Goal: Task Accomplishment & Management: Complete application form

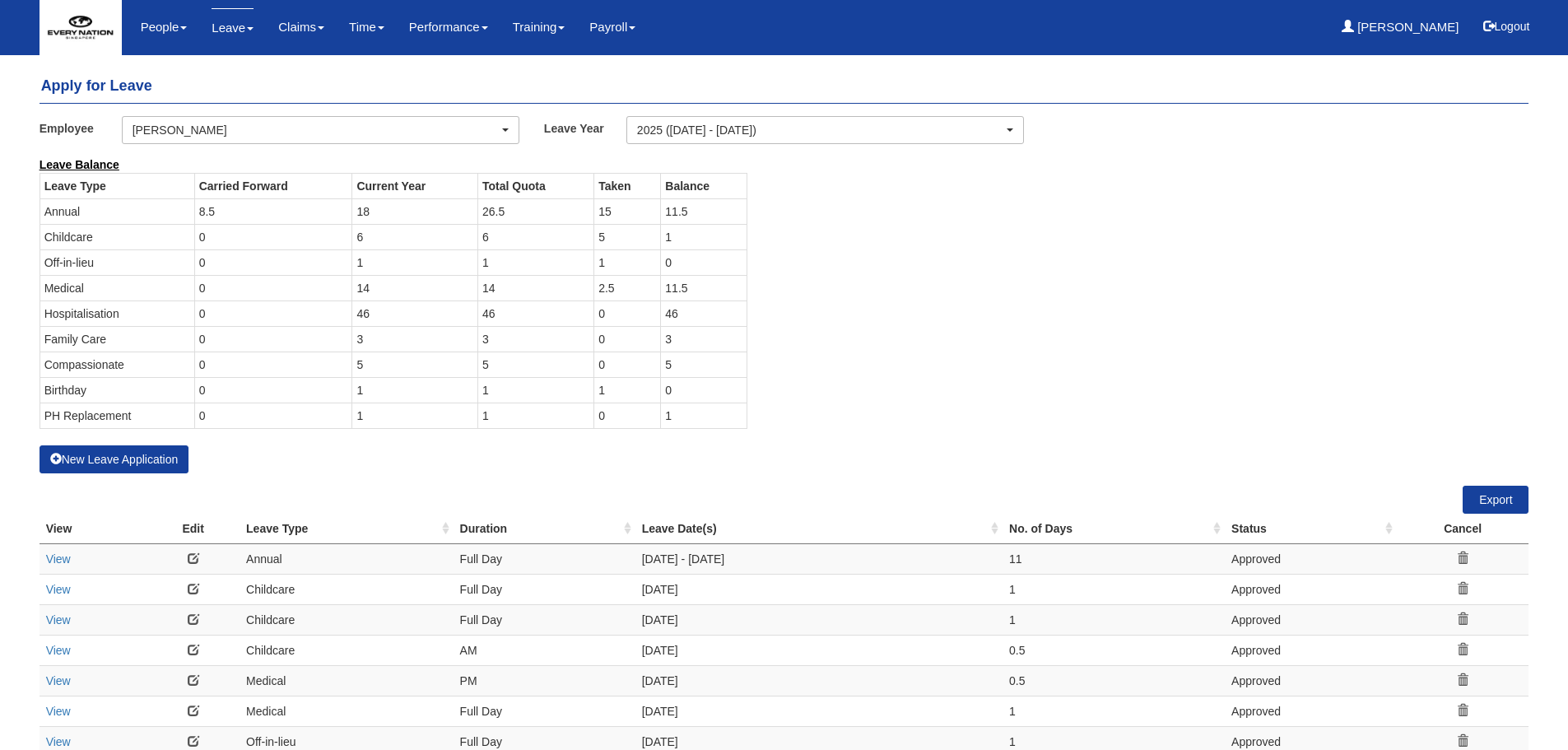
select select "50"
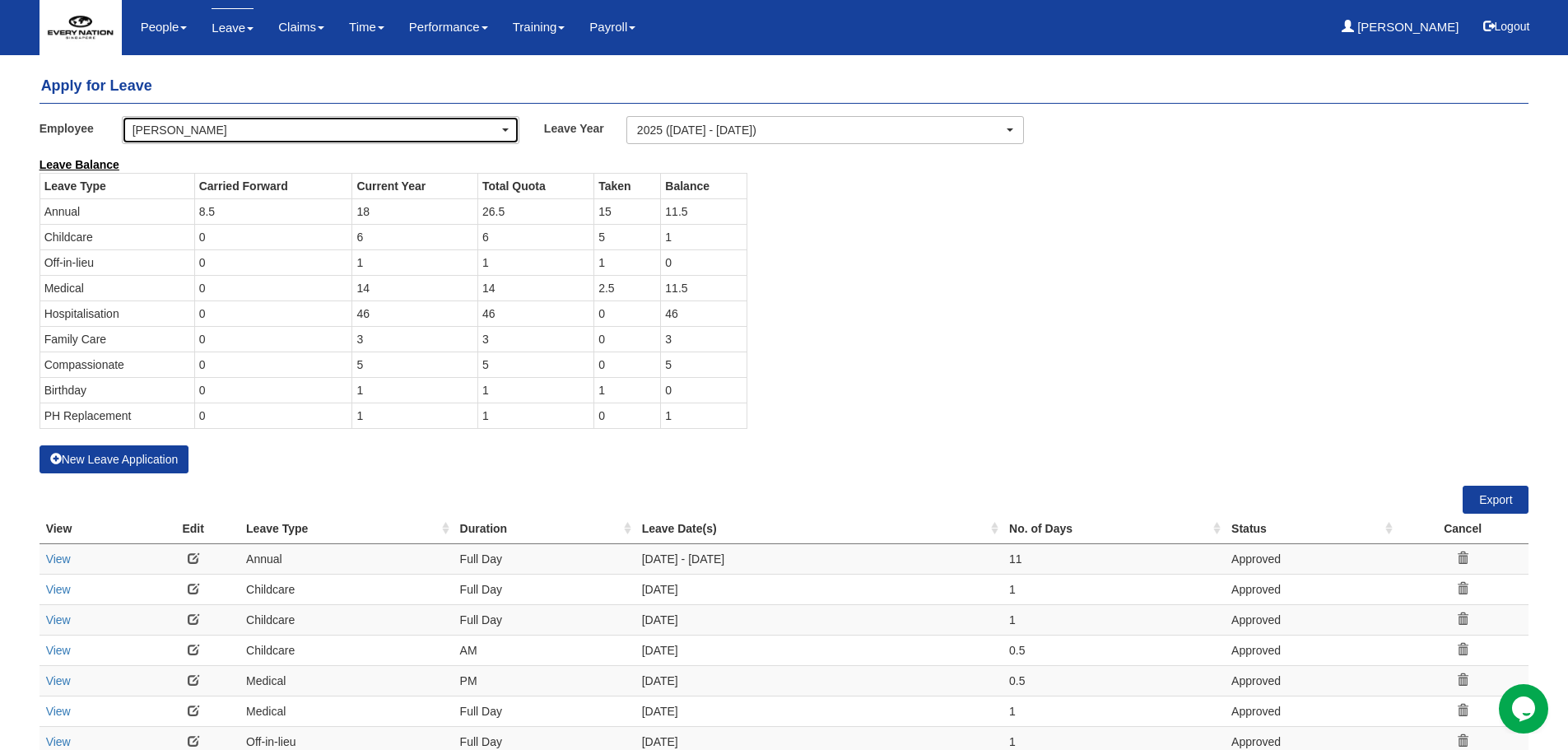
click at [136, 135] on div "[PERSON_NAME]" at bounding box center [316, 130] width 366 height 17
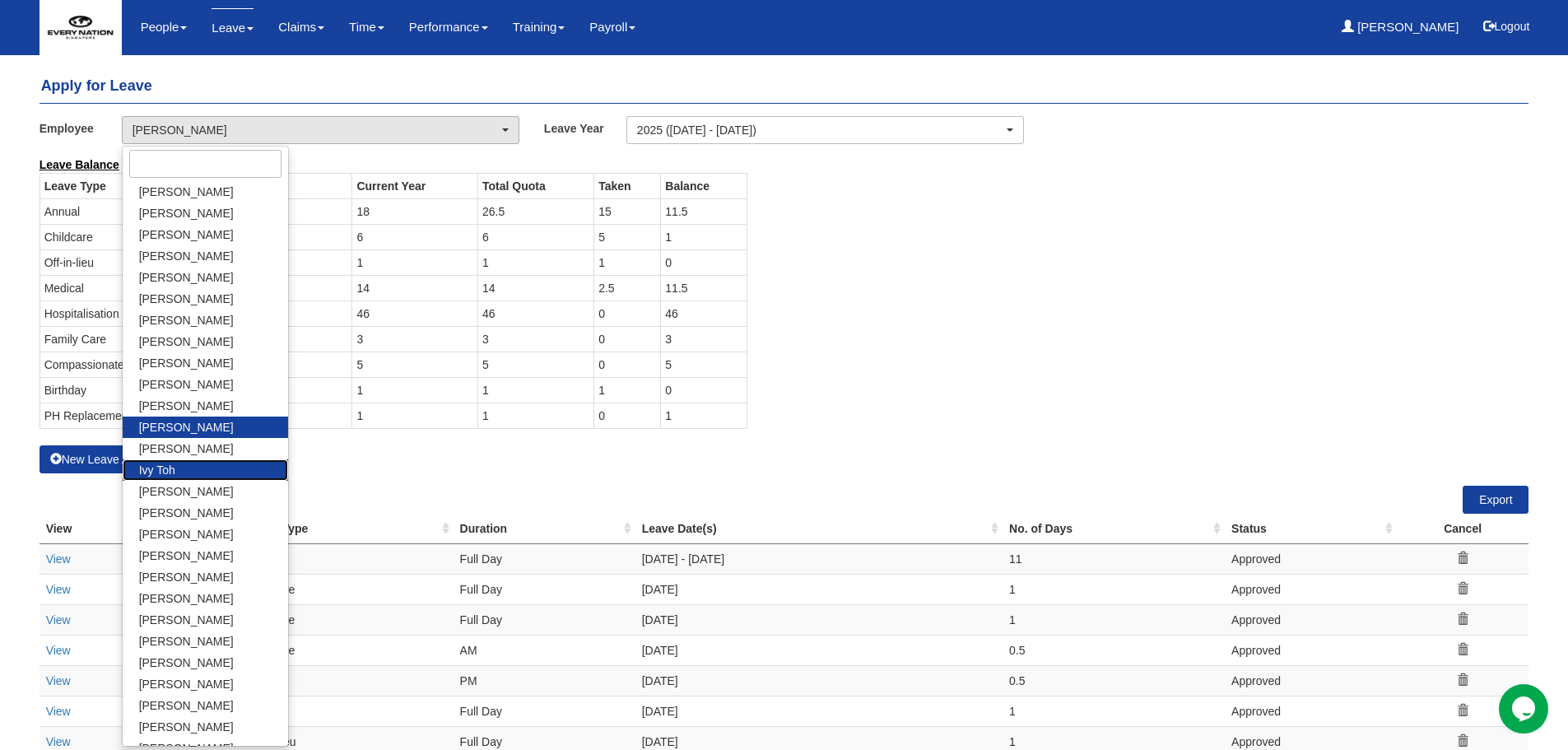
click at [177, 468] on link "Ivy Toh" at bounding box center [205, 470] width 165 height 21
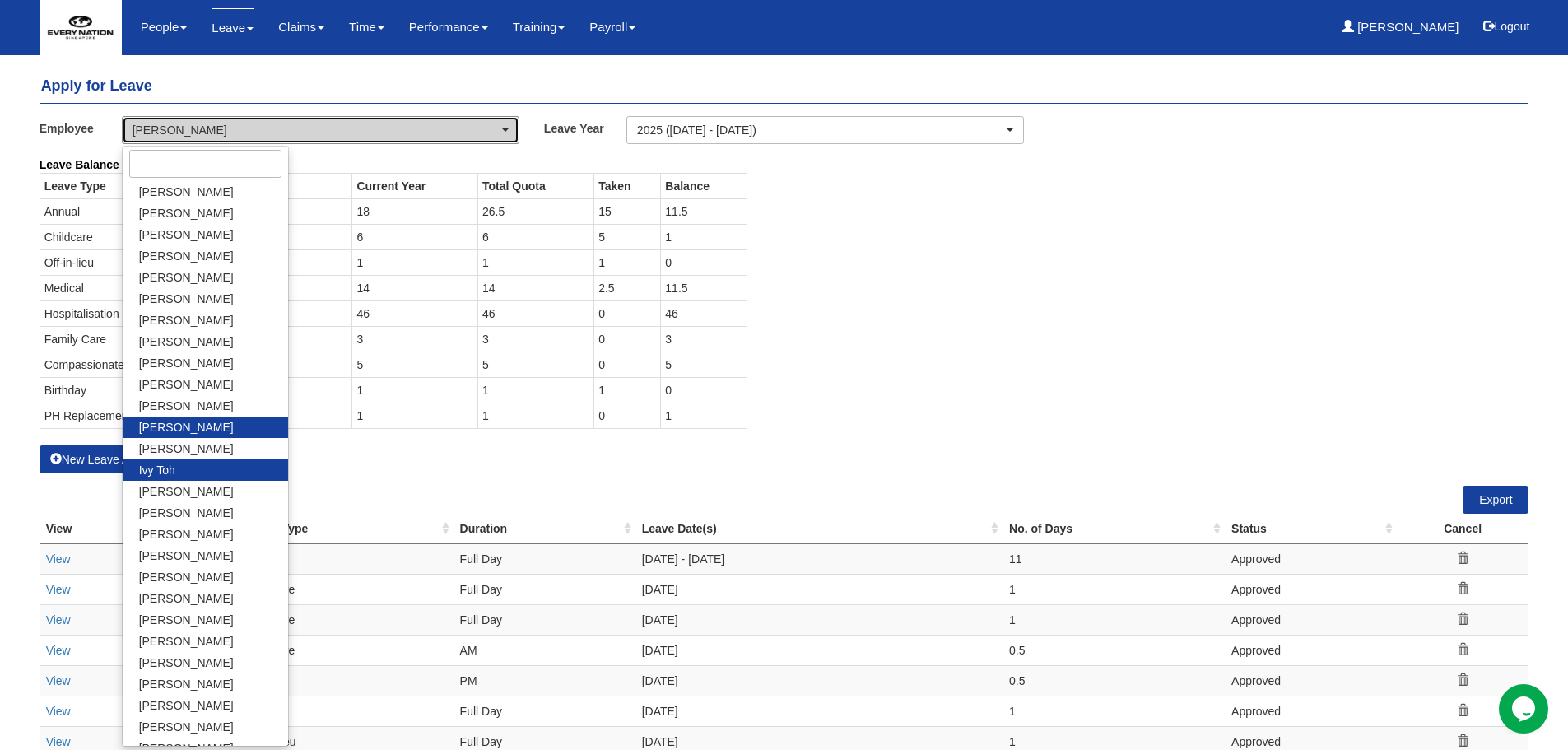
select select "fc83ce49-64f8-4069-8058-66f7b37d80a9"
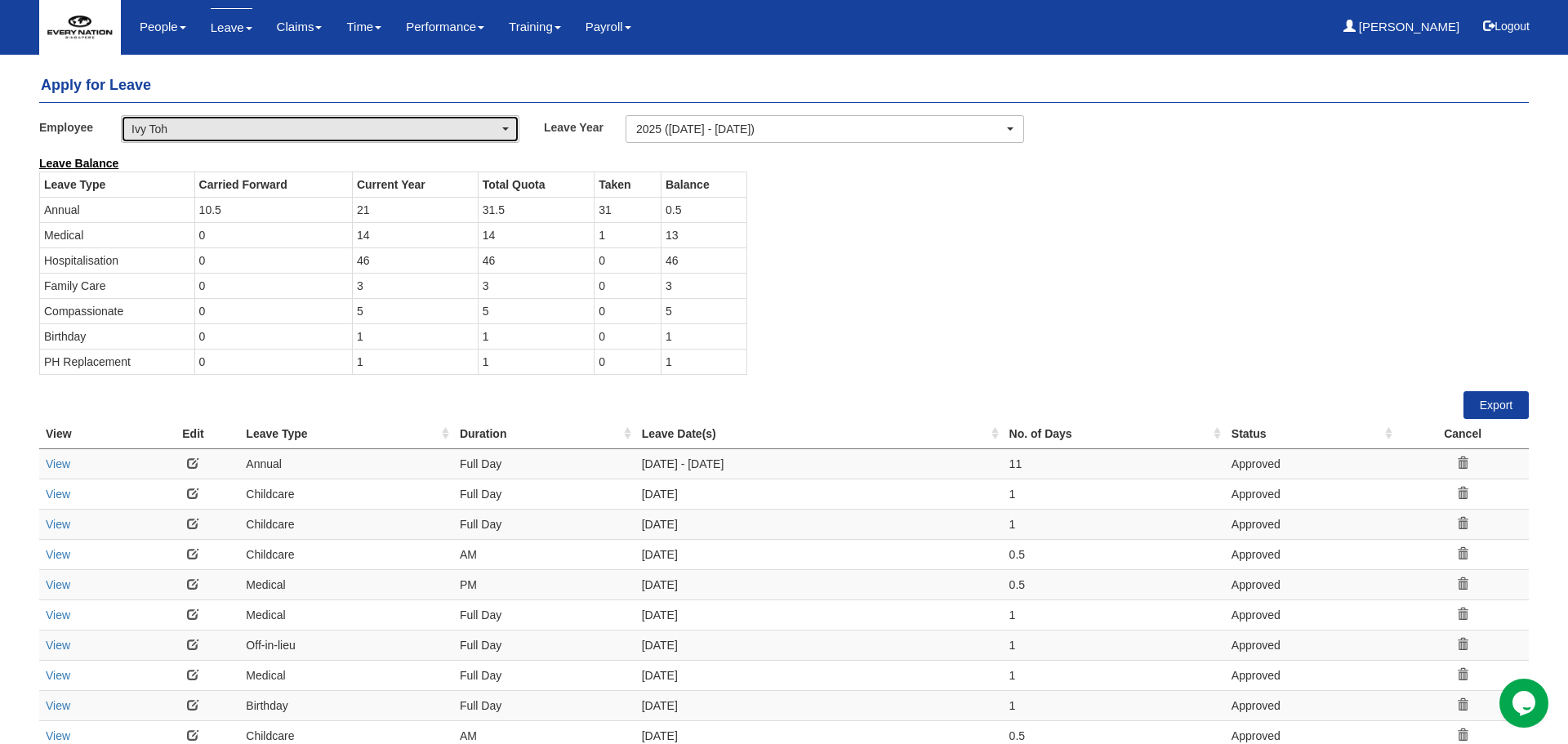
select select "50"
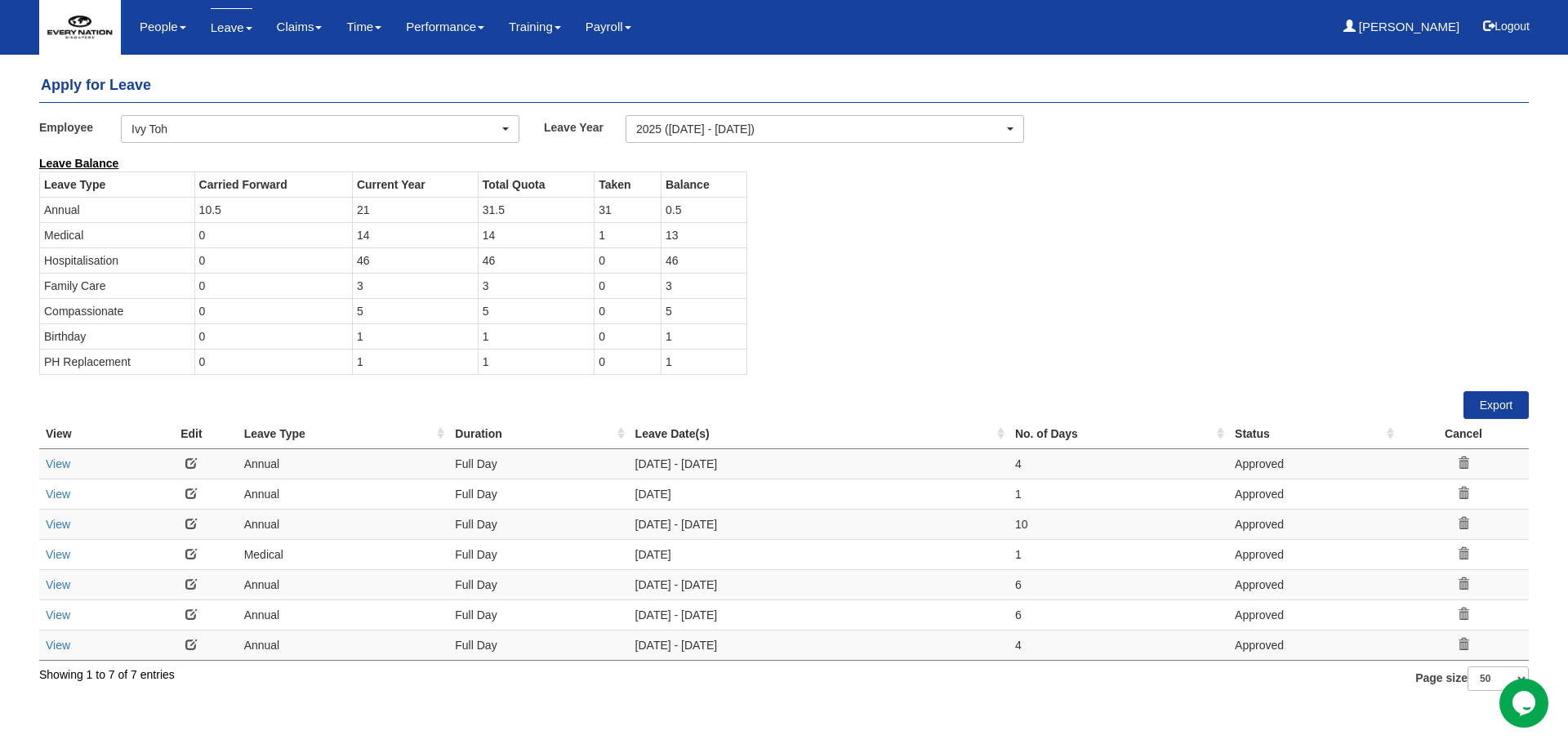
click at [191, 493] on link at bounding box center [191, 492] width 11 height 11
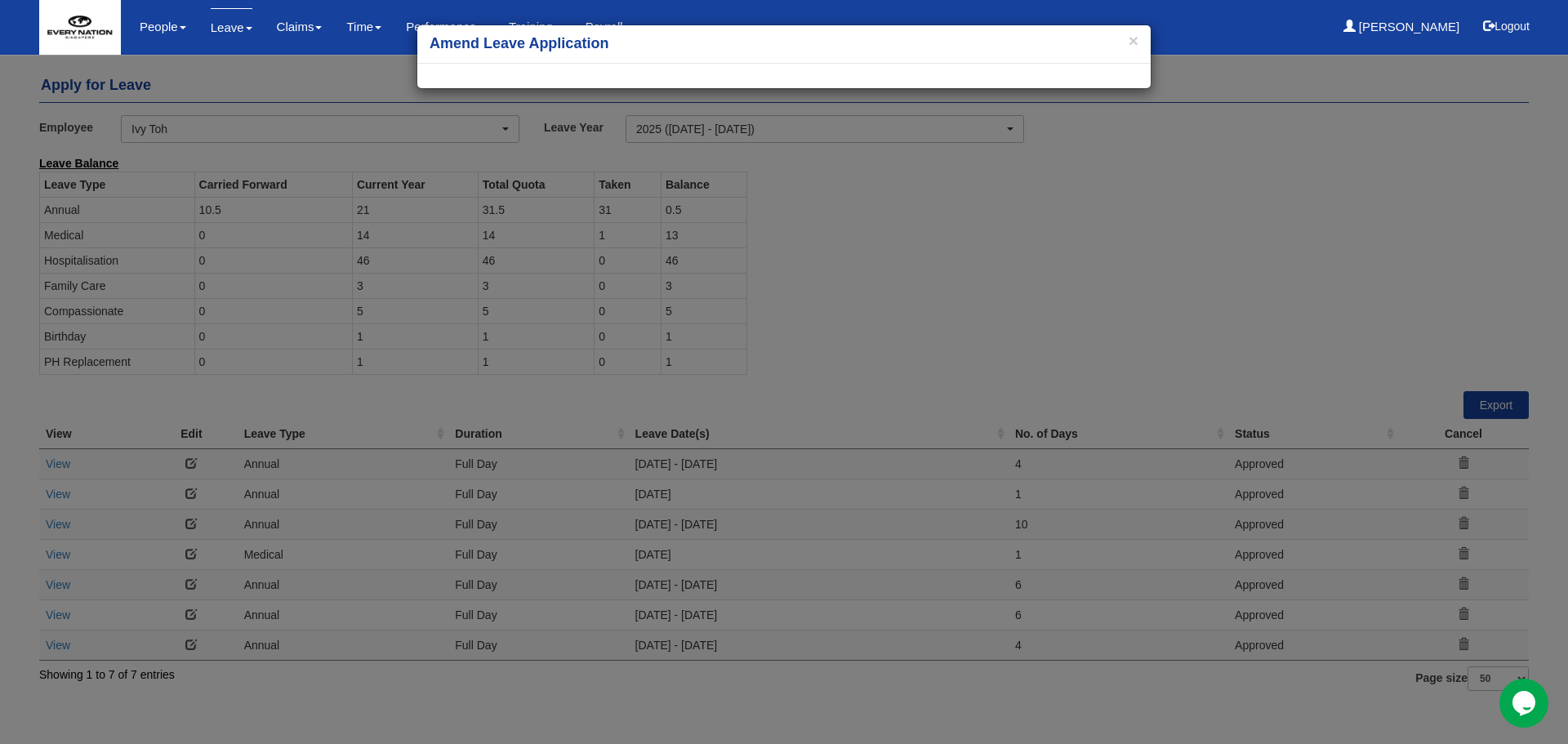
select select
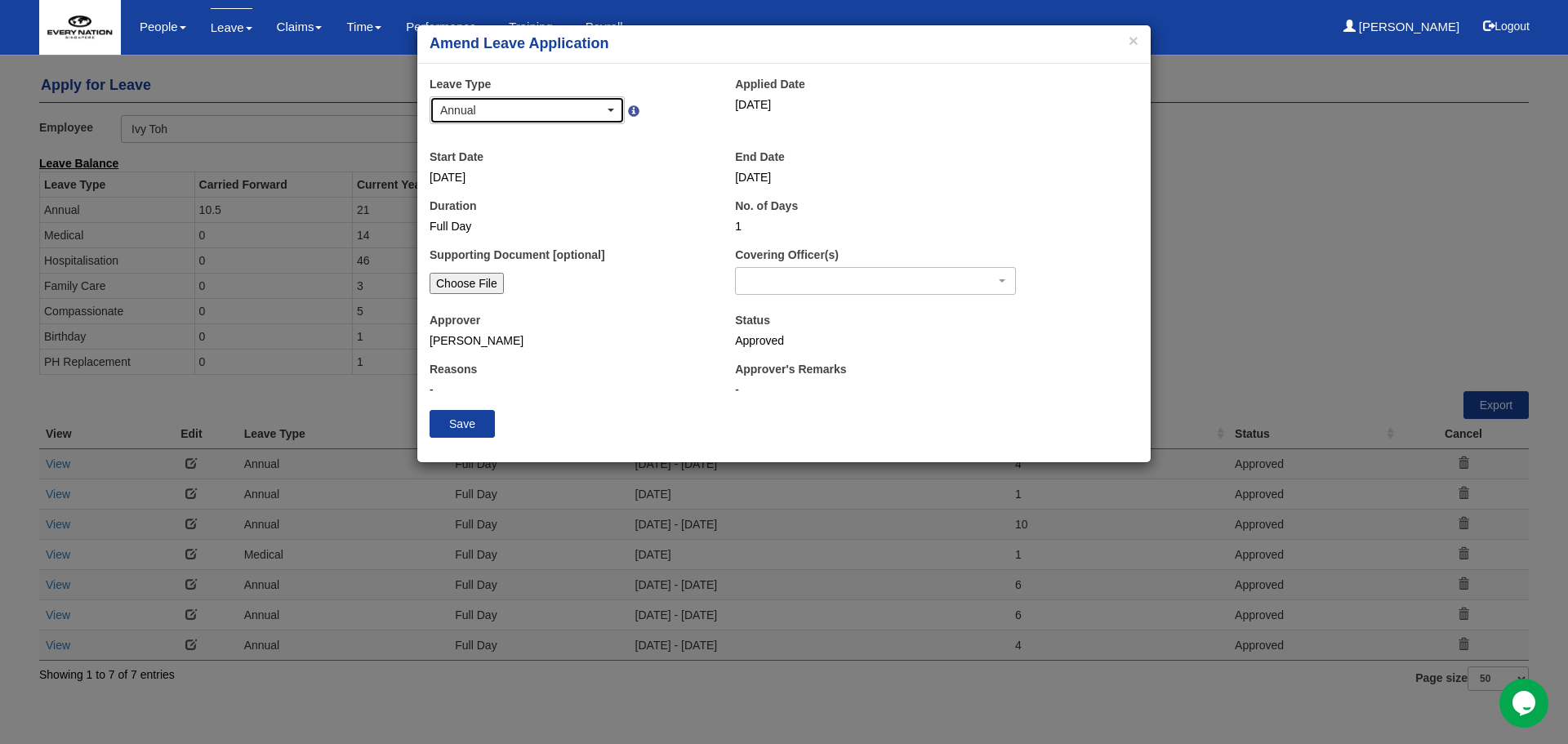
click at [568, 109] on div "Annual" at bounding box center [521, 110] width 164 height 17
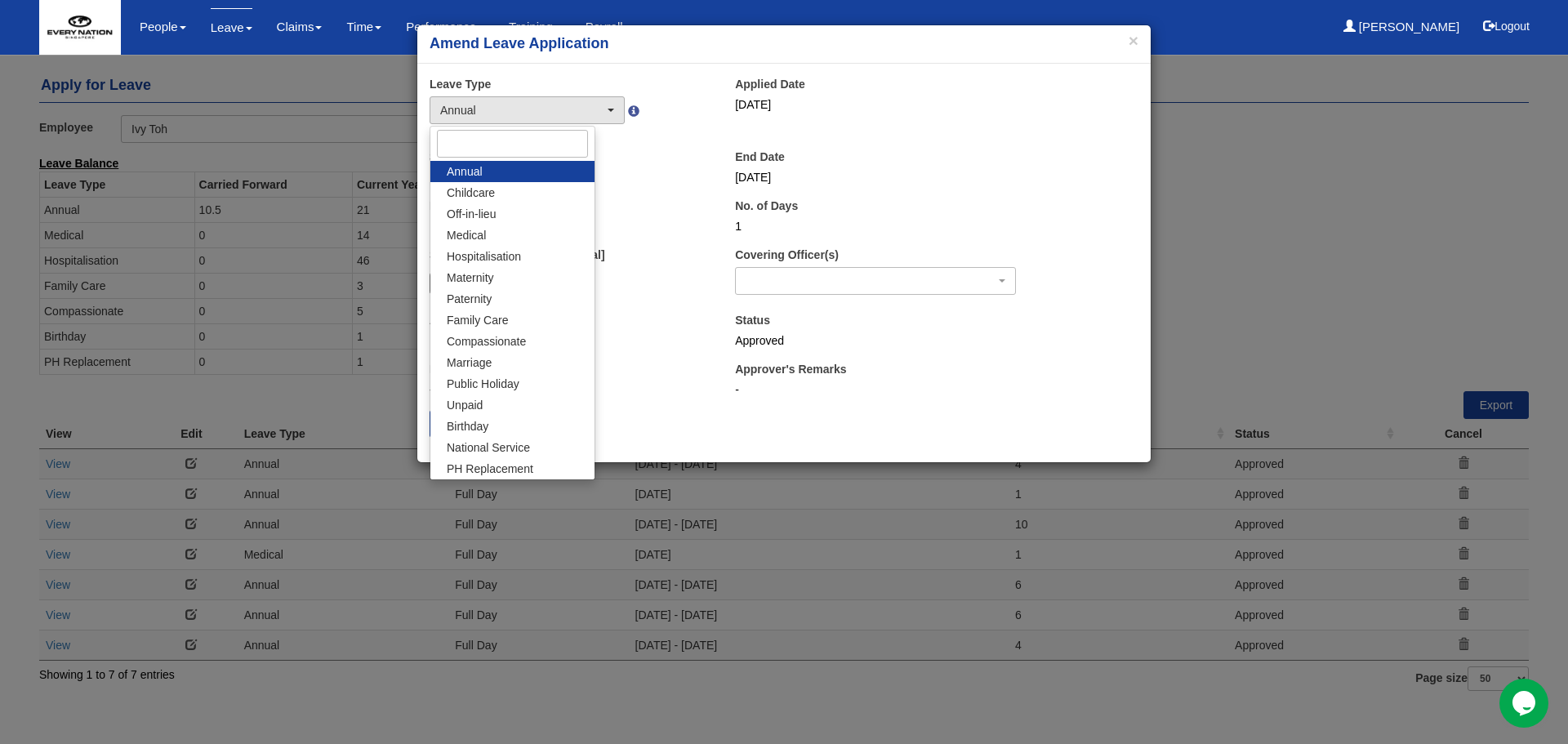
click at [668, 200] on div "Duration Full Day" at bounding box center [570, 216] width 306 height 37
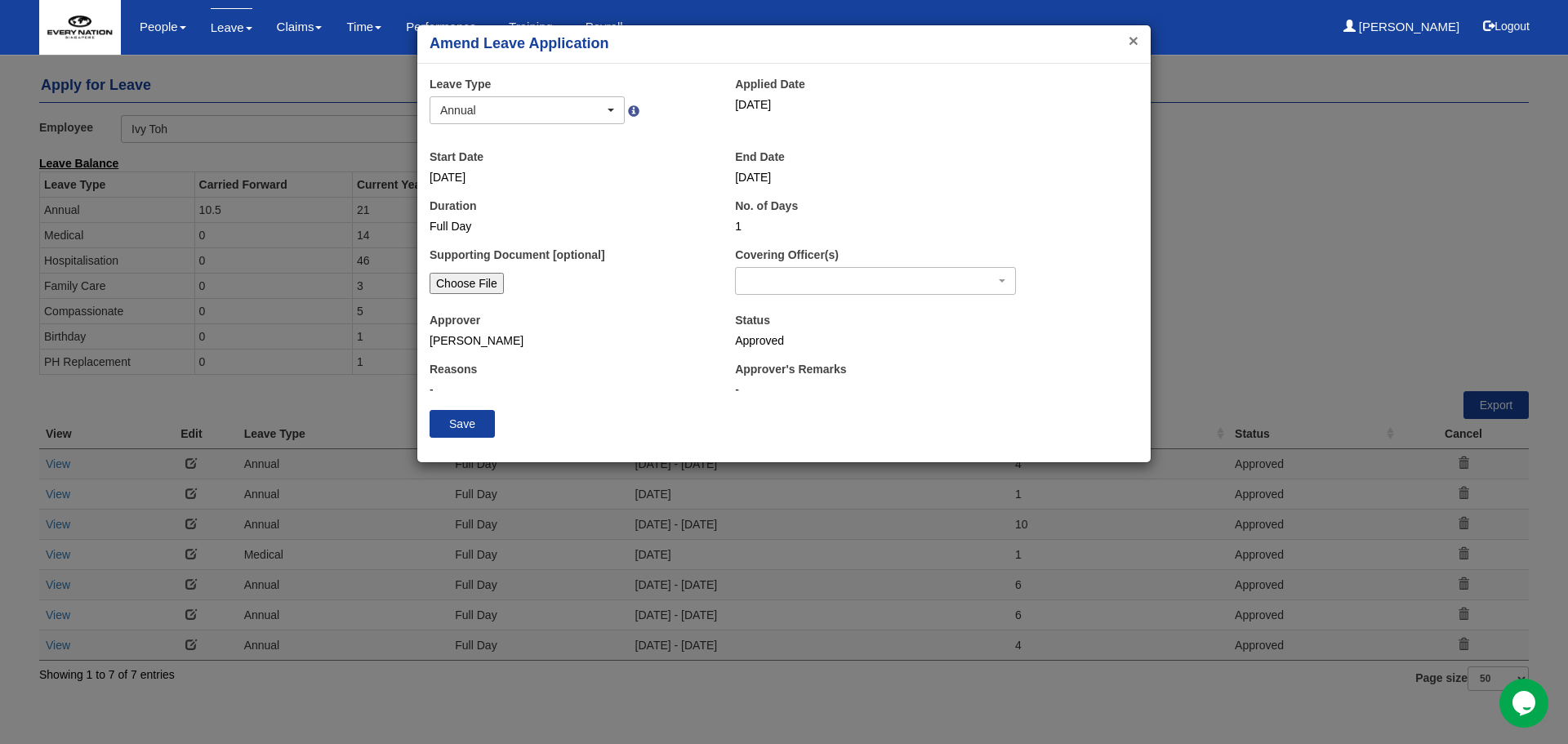
click at [1138, 41] on button "×" at bounding box center [1133, 40] width 10 height 18
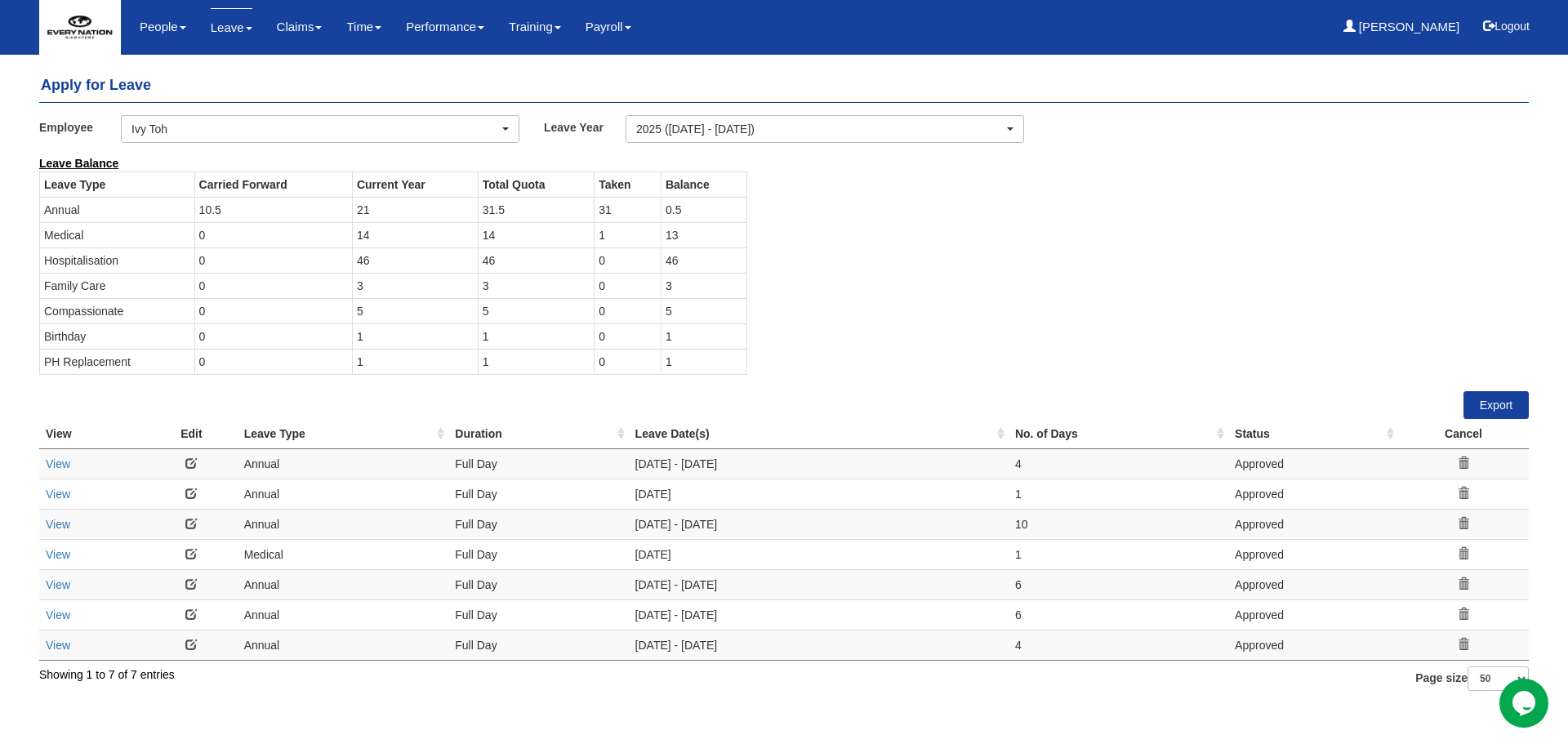
click at [192, 498] on link at bounding box center [191, 492] width 11 height 11
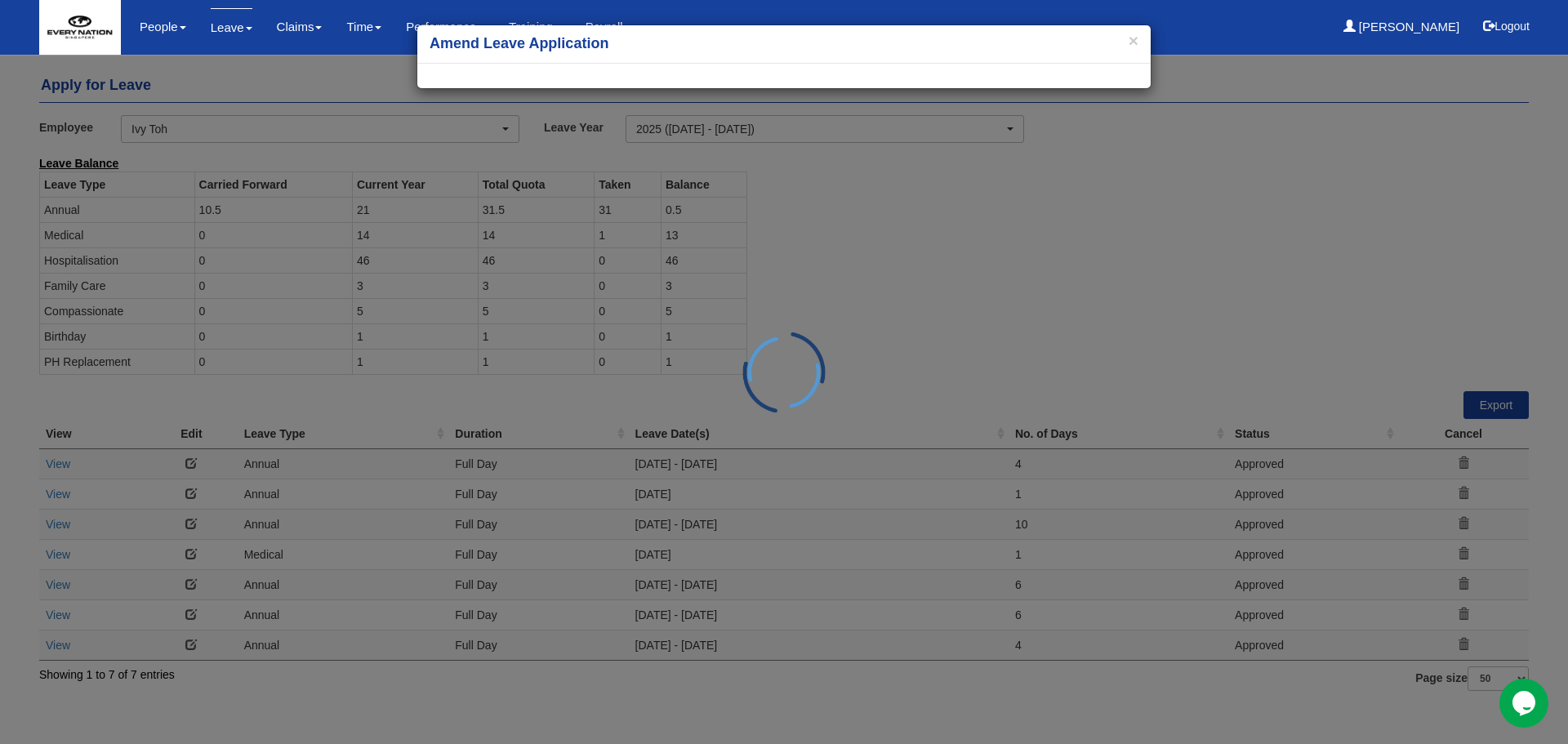
select select
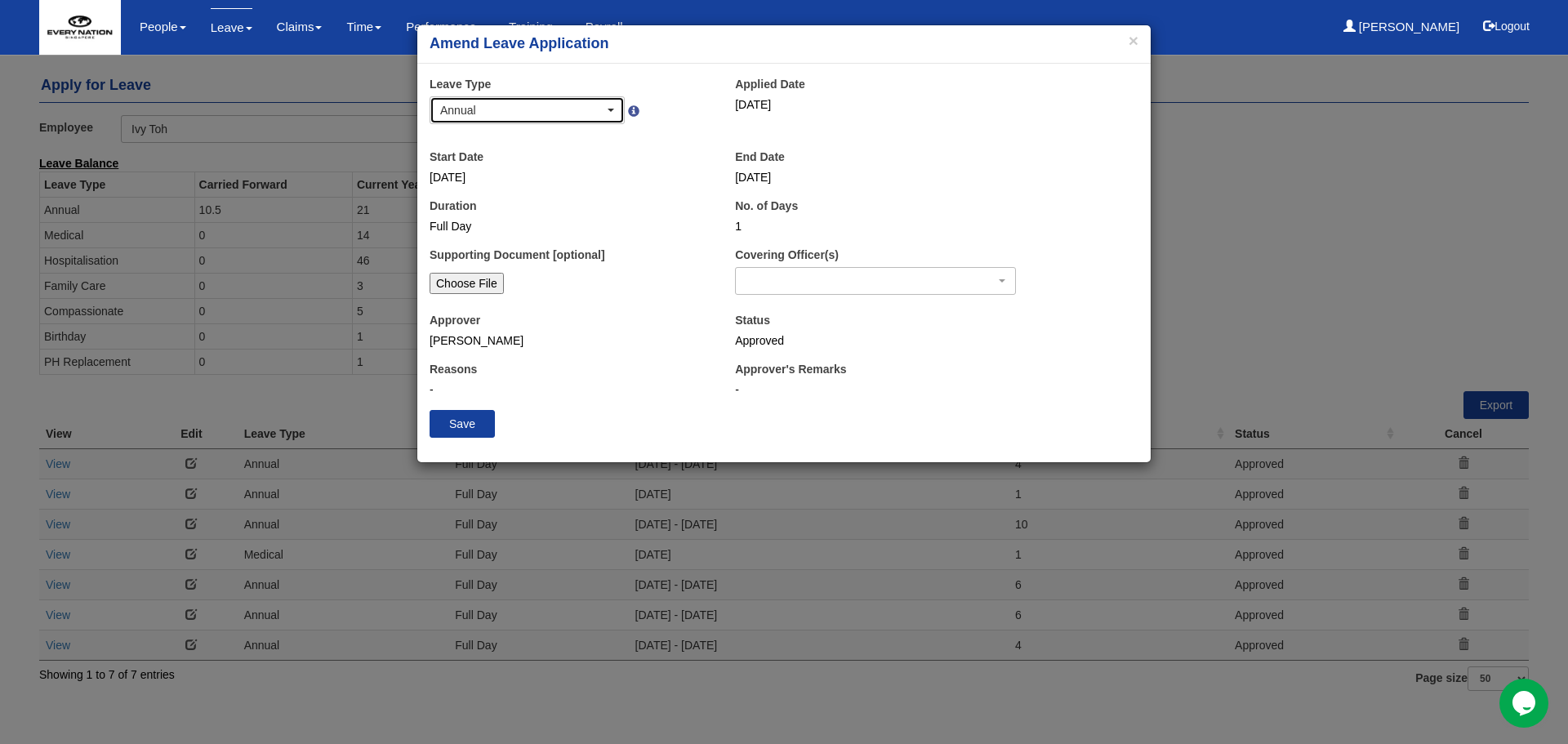
click at [517, 119] on div "Annual" at bounding box center [527, 111] width 193 height 26
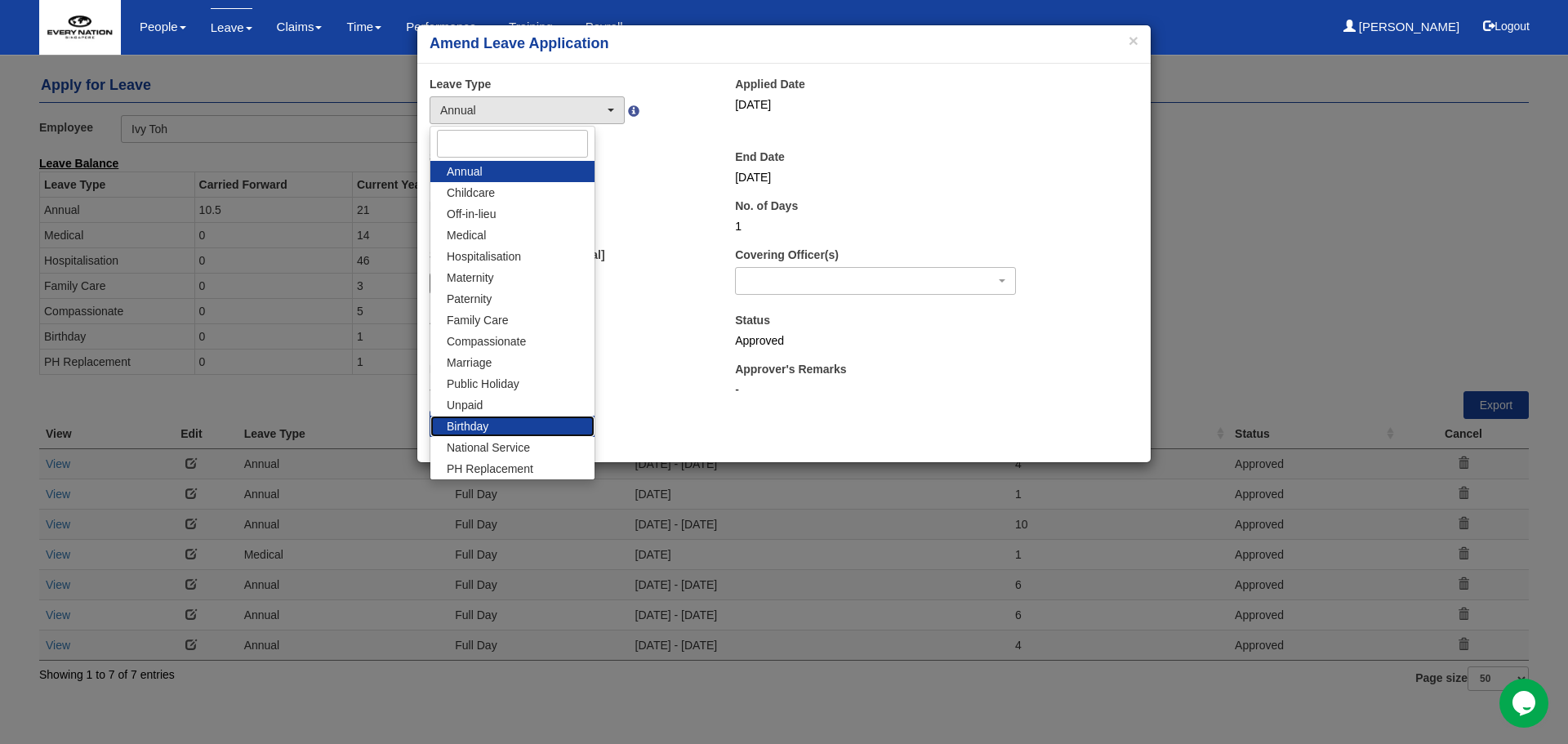
click at [485, 424] on span "Birthday" at bounding box center [467, 426] width 41 height 17
select select "19"
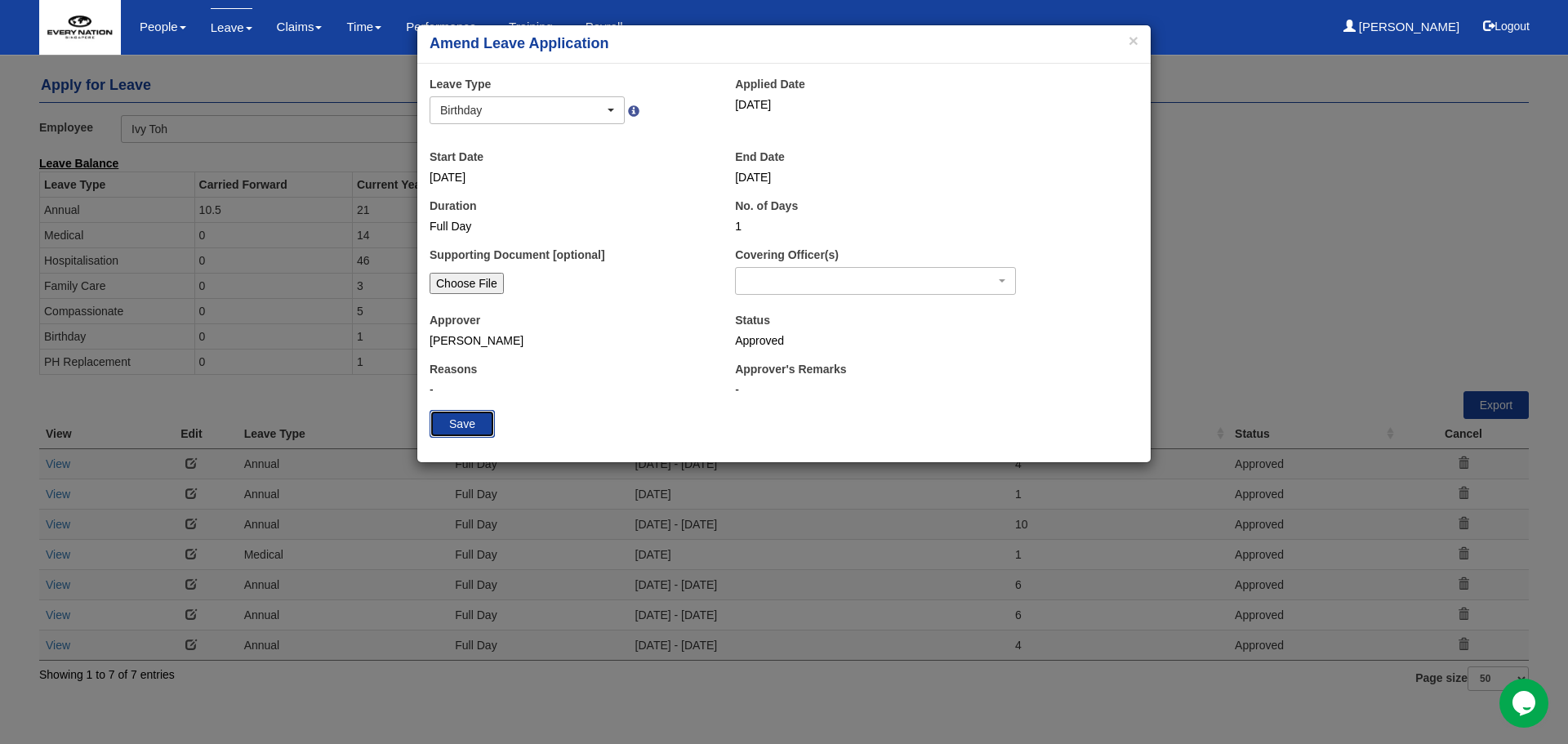
click at [464, 428] on input "Save" at bounding box center [462, 424] width 65 height 28
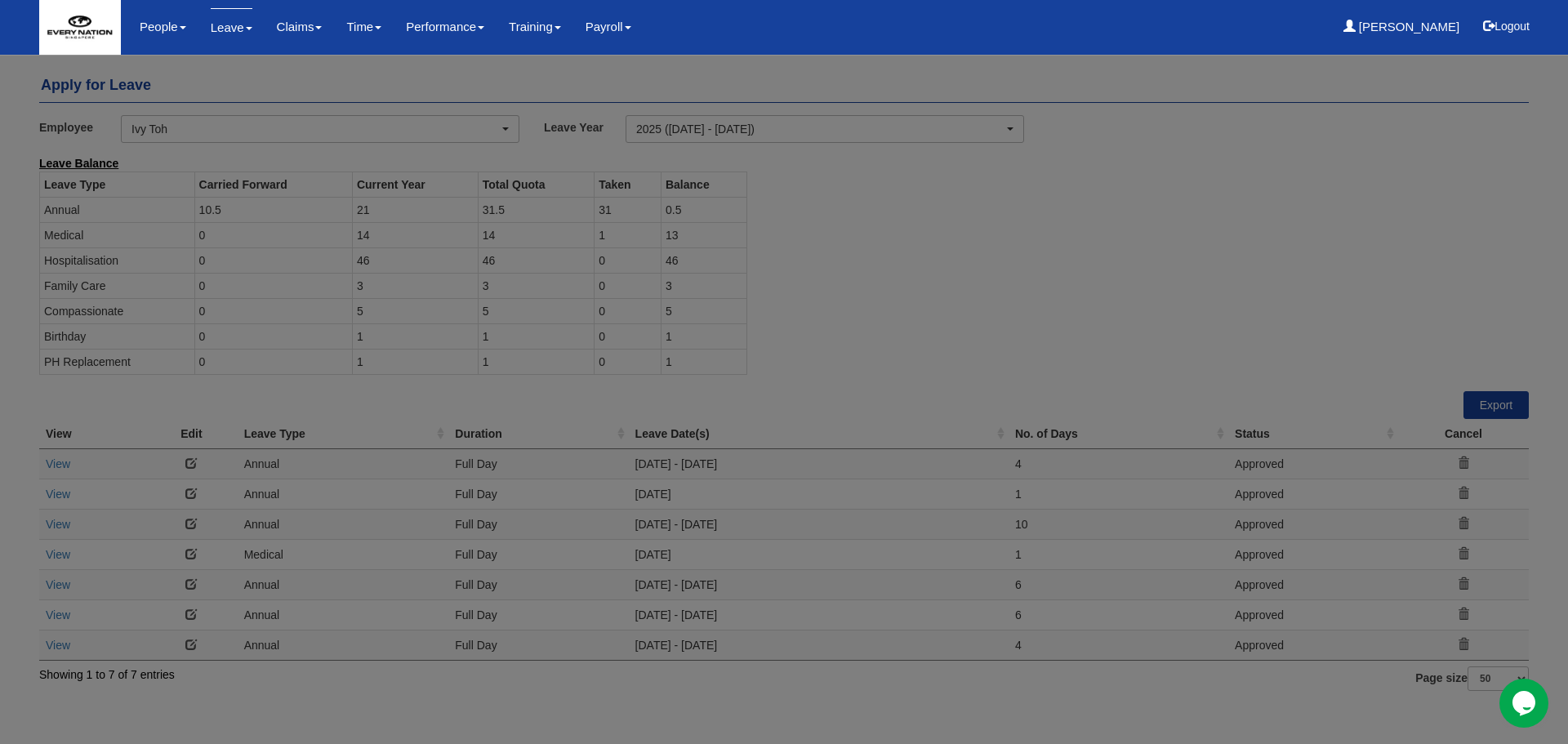
select select "50"
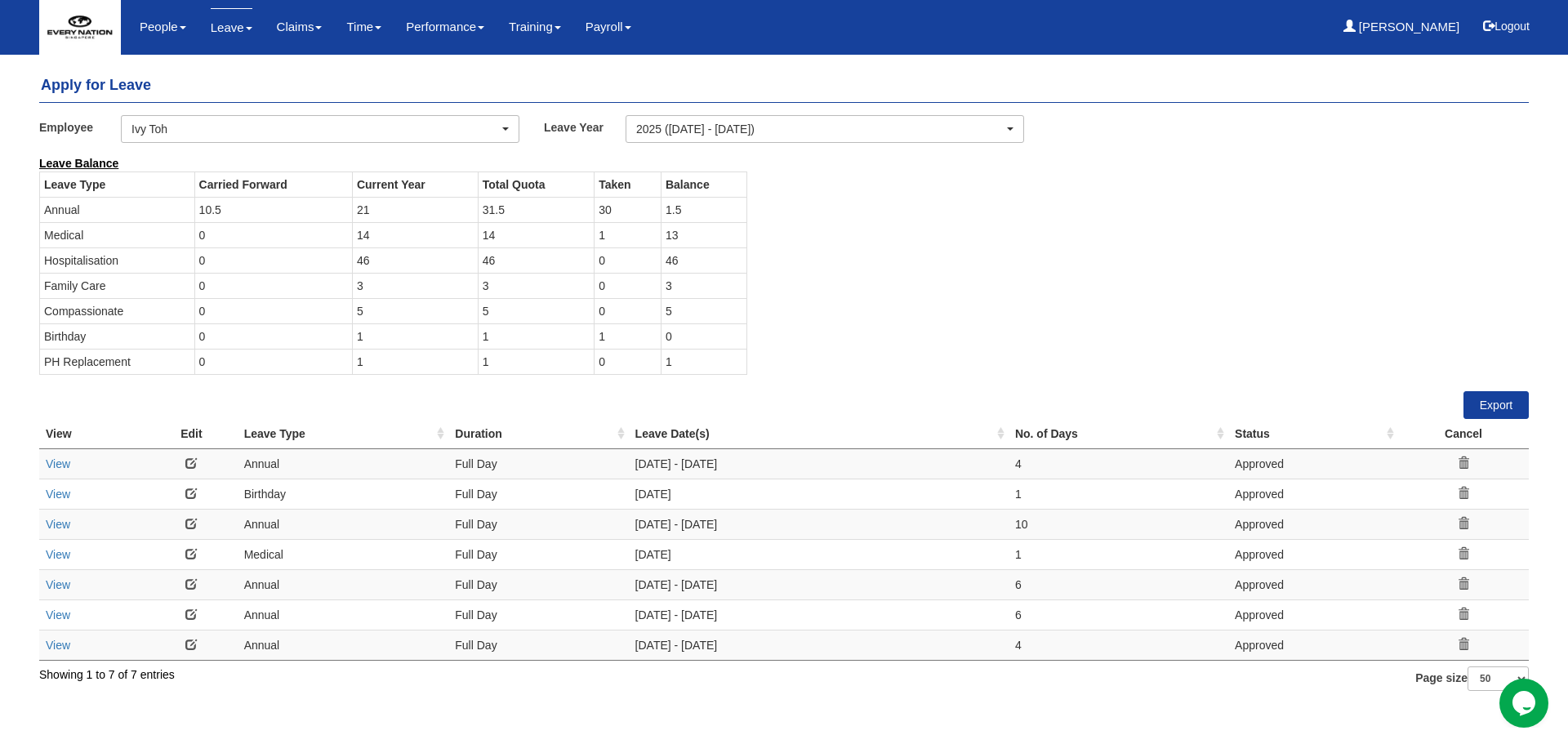
click at [951, 241] on div "Leave Balance Leave Type Carried Forward Current Year Total Quota Taken Balance…" at bounding box center [772, 273] width 1490 height 236
click at [1047, 280] on div "Leave Balance Leave Type Carried Forward Current Year Total Quota Taken Balance…" at bounding box center [772, 273] width 1490 height 236
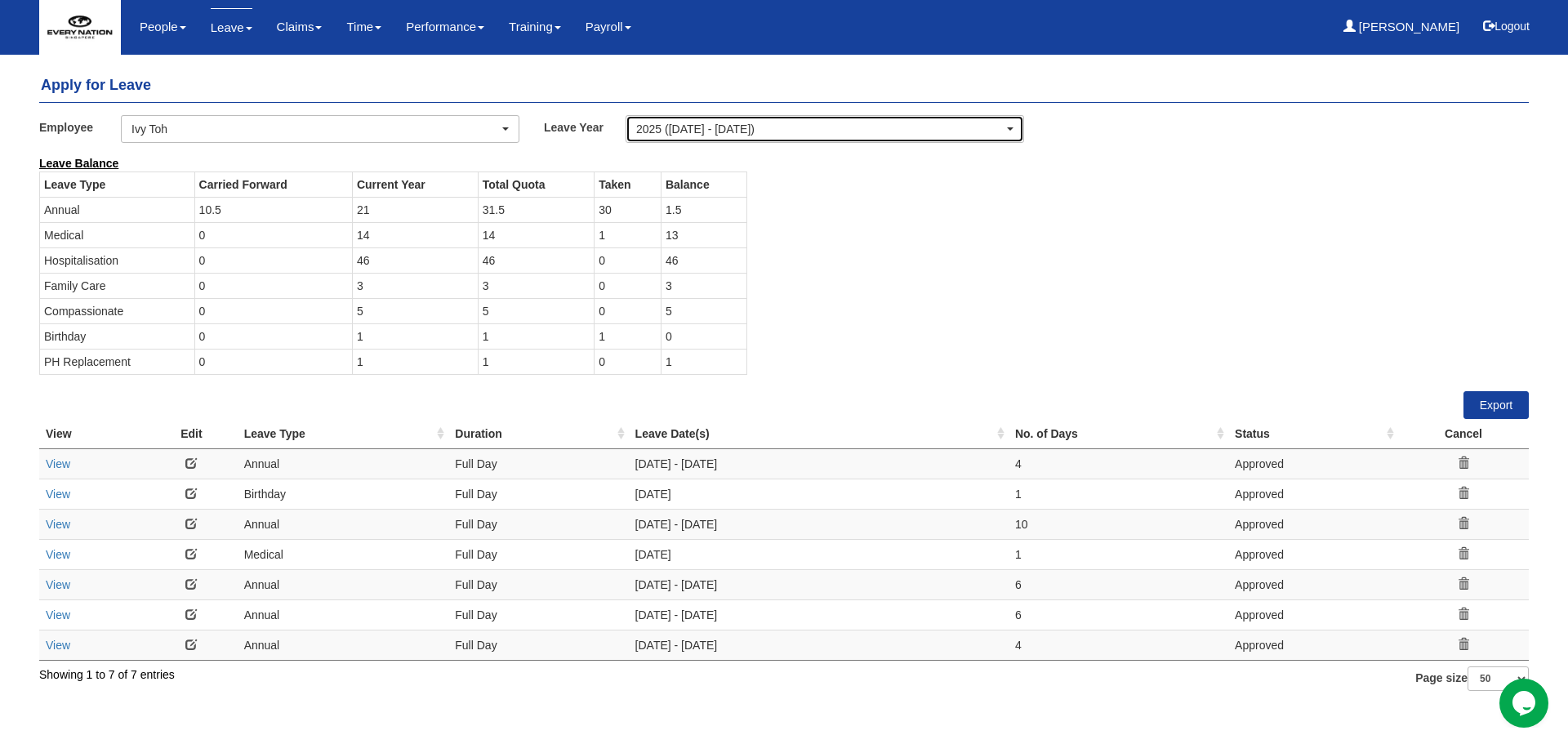
click at [906, 135] on div "2025 ([DATE] - [DATE])" at bounding box center [820, 129] width 368 height 17
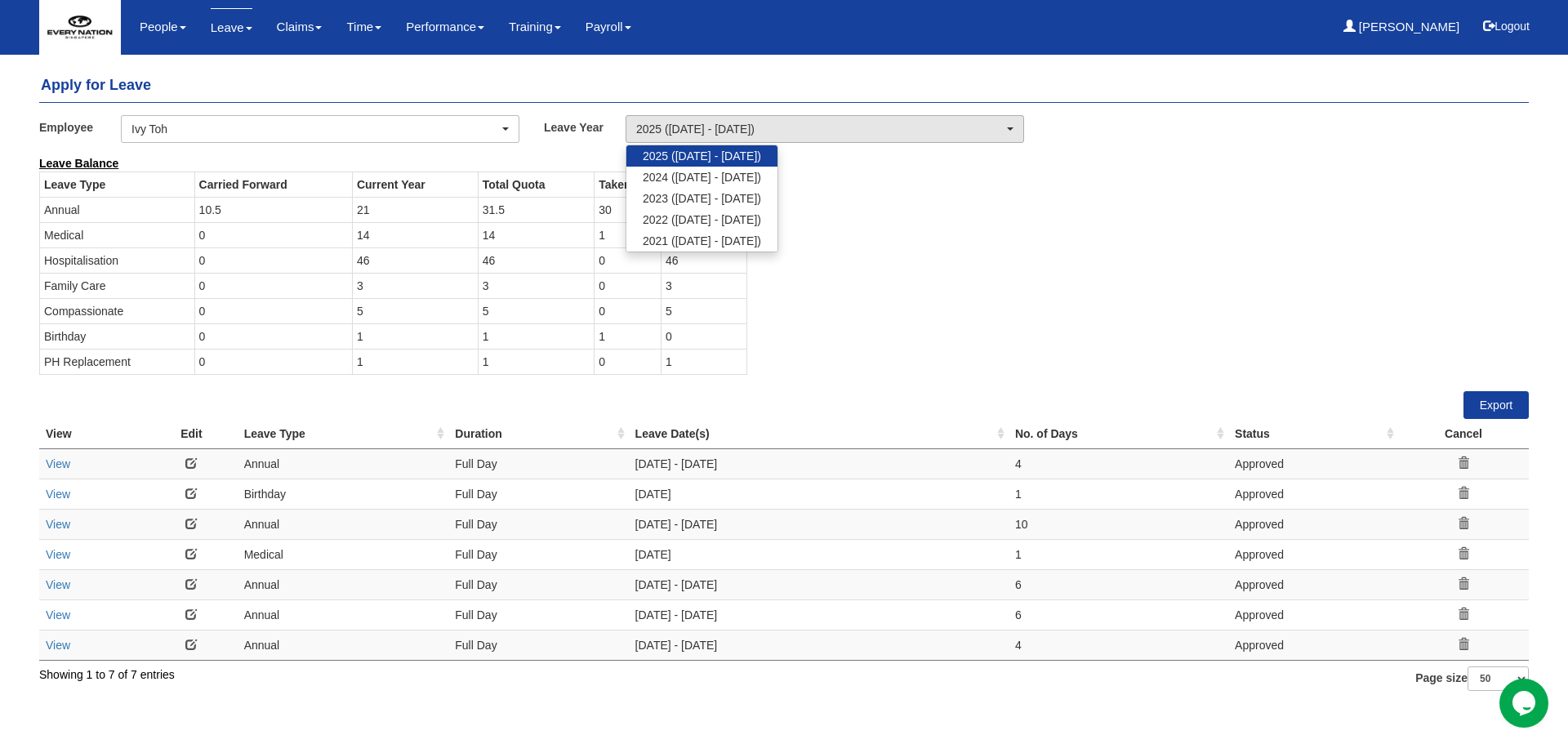
click at [933, 251] on div "Leave Balance Leave Type Carried Forward Current Year Total Quota Taken Balance…" at bounding box center [772, 273] width 1490 height 236
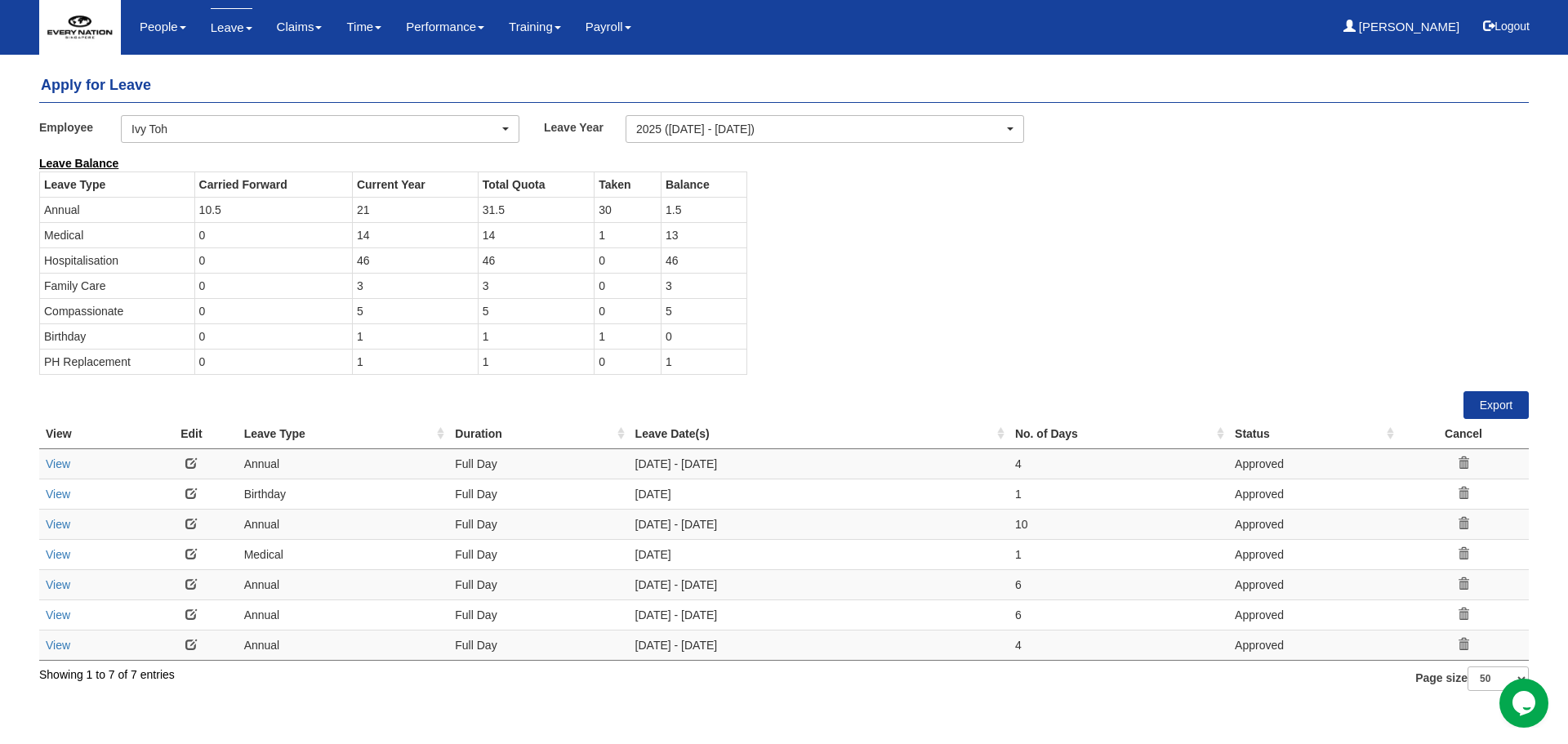
click at [795, 270] on div "Leave Balance Leave Type Carried Forward Current Year Total Quota Taken Balance…" at bounding box center [772, 273] width 1490 height 236
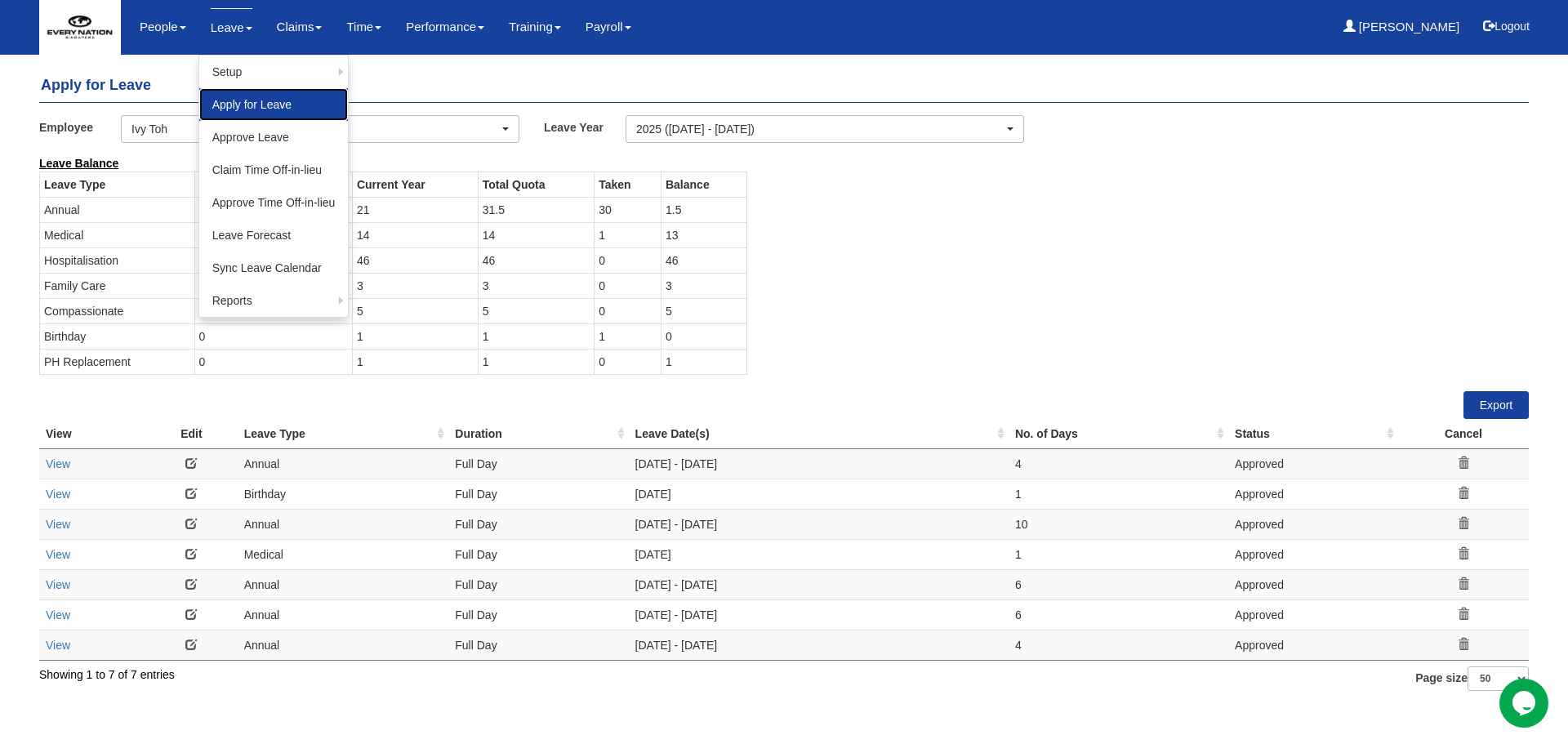
click at [232, 111] on link "Apply for Leave" at bounding box center [274, 104] width 149 height 32
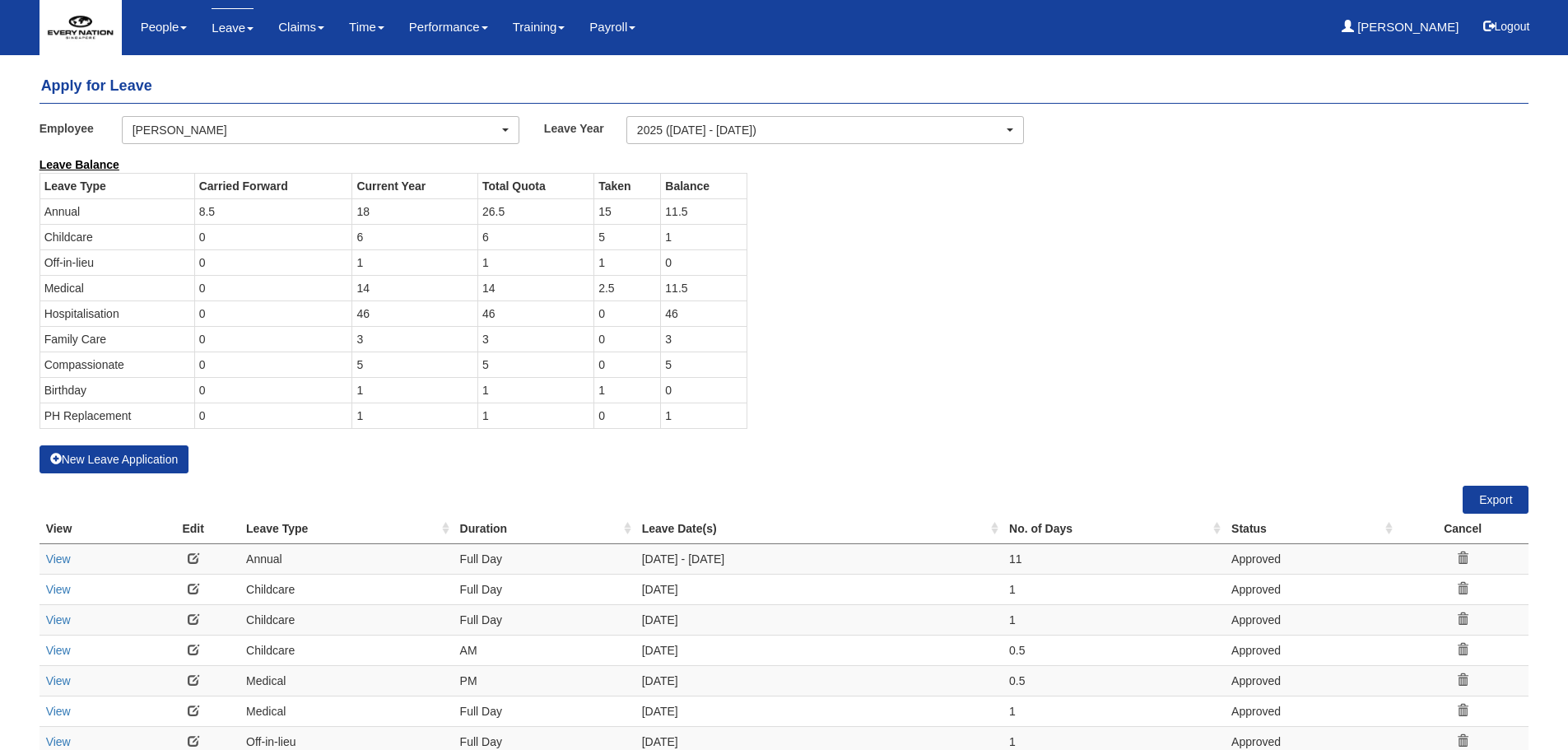
select select "50"
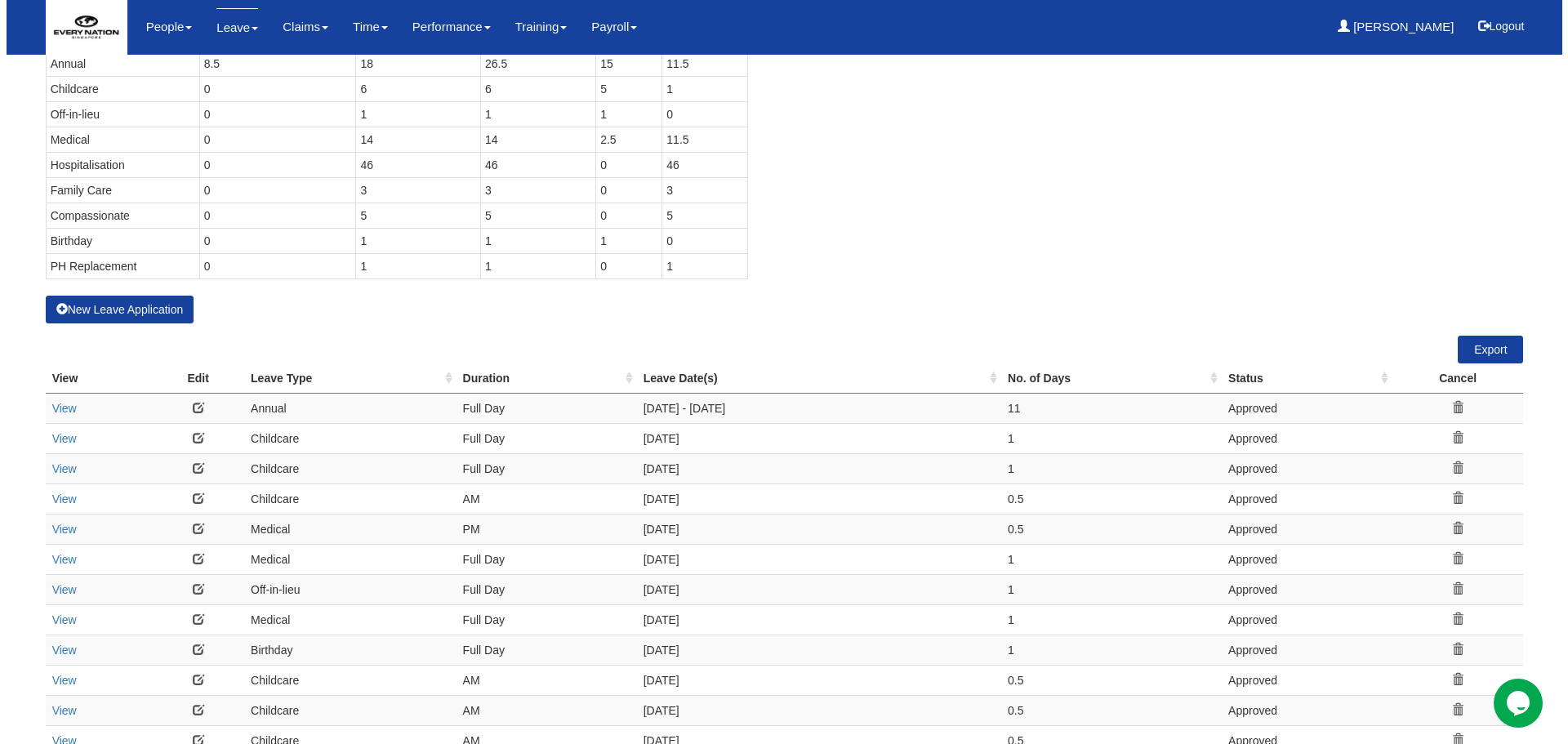
scroll to position [163, 0]
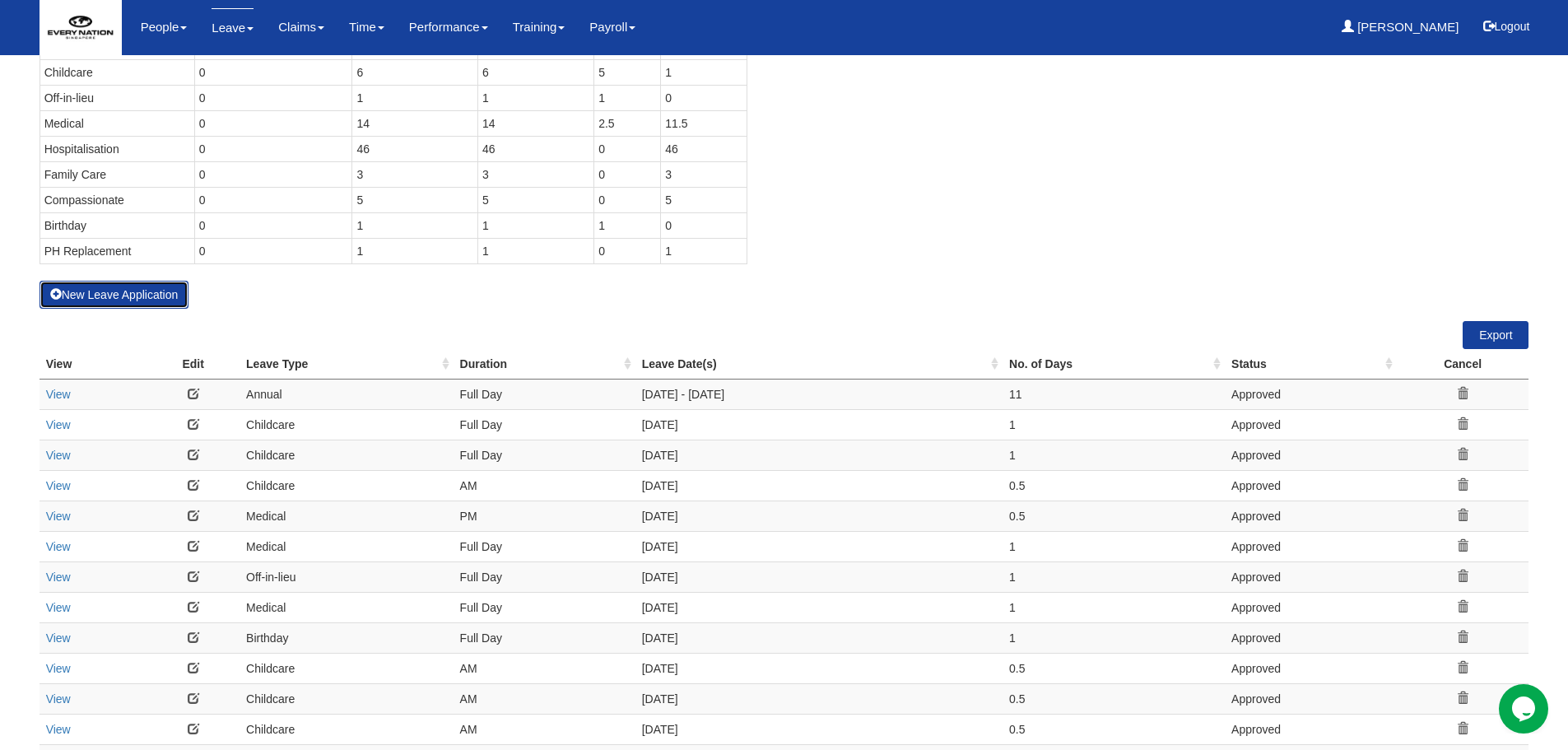
click at [158, 297] on button "New Leave Application" at bounding box center [114, 295] width 150 height 28
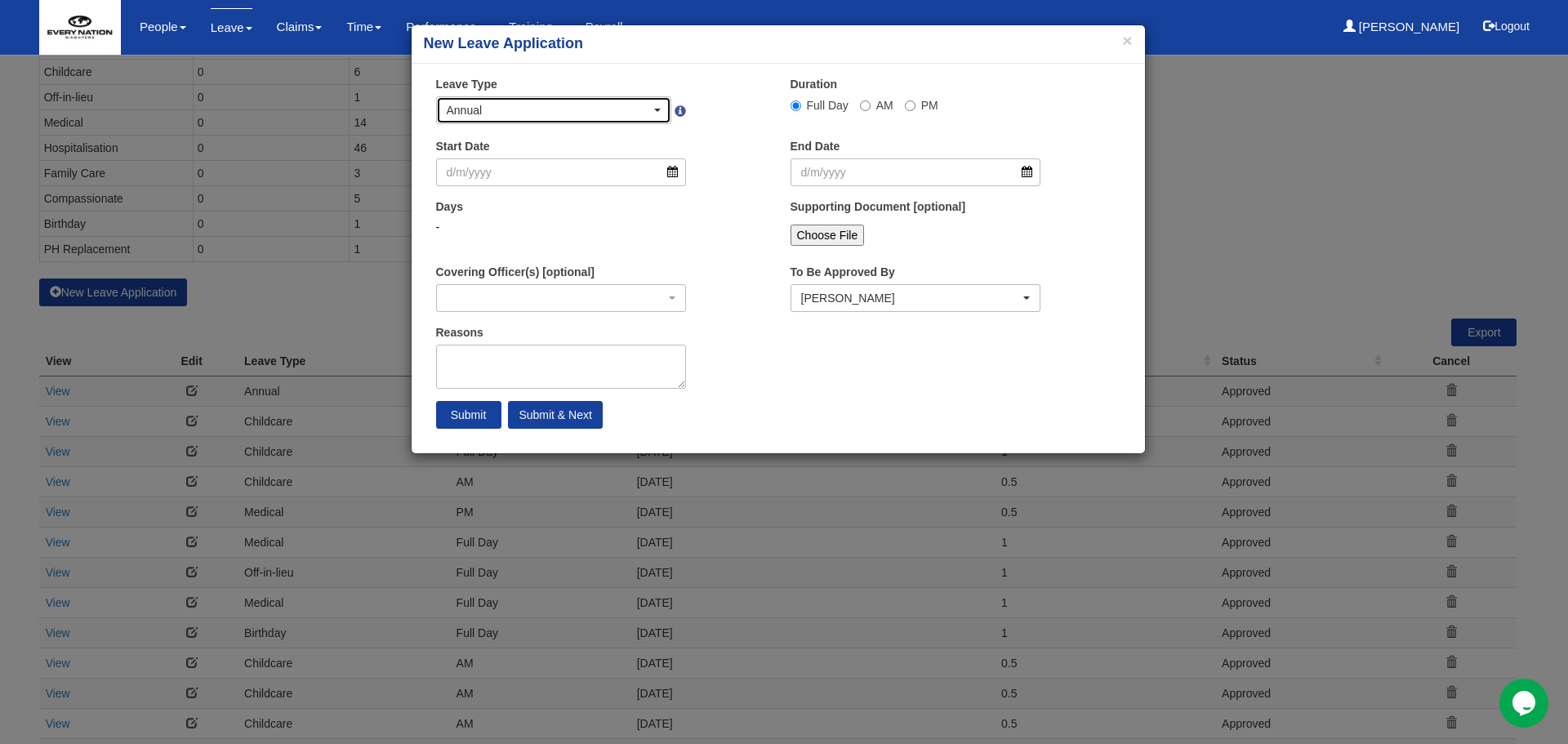
click at [522, 108] on div "Annual" at bounding box center [550, 110] width 205 height 17
